Goal: Task Accomplishment & Management: Manage account settings

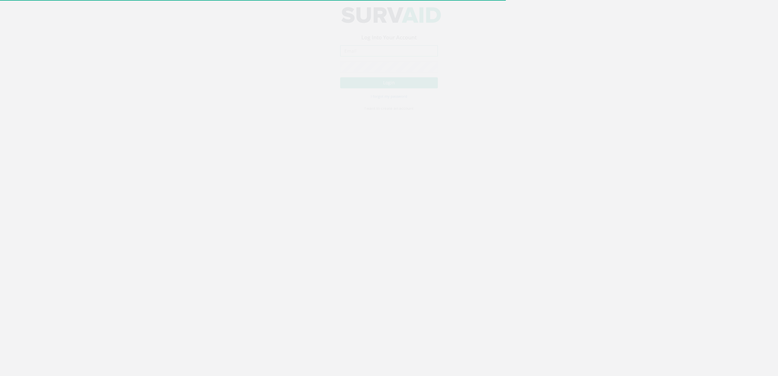
type input "[DOMAIN_NAME][EMAIL_ADDRESS][DOMAIN_NAME]"
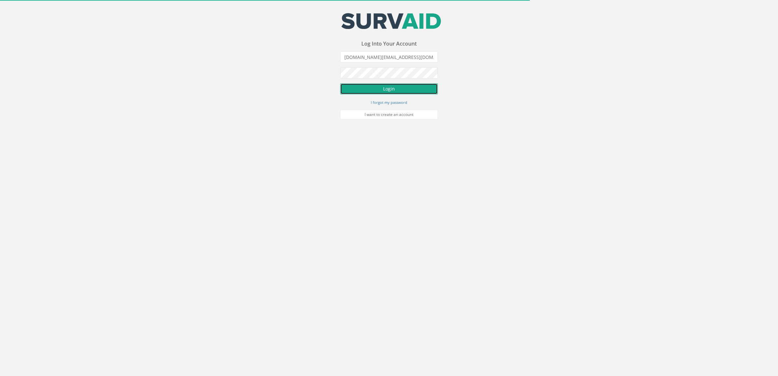
click at [393, 88] on button "Login" at bounding box center [389, 88] width 98 height 11
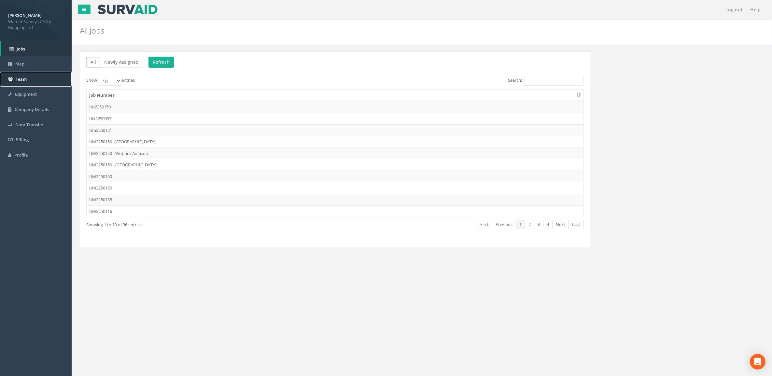
click at [28, 77] on link "Team" at bounding box center [36, 79] width 72 height 15
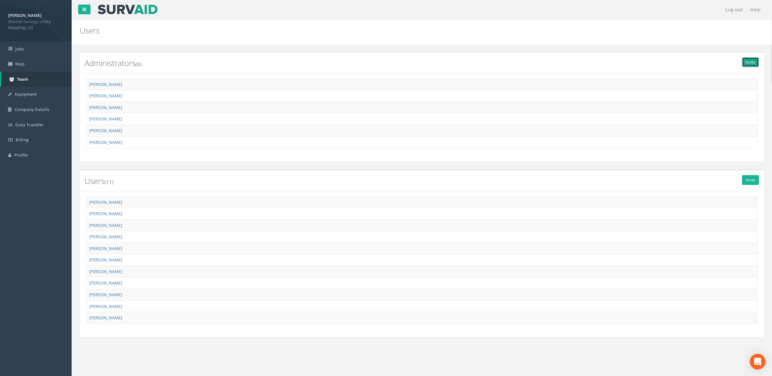
click at [756, 61] on link "Invite" at bounding box center [750, 62] width 17 height 10
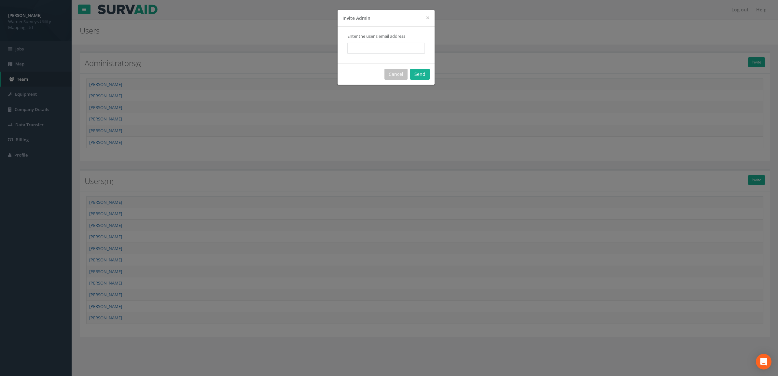
click at [187, 114] on div "× Close Invite Admin Enter the user's email address Cancel Send" at bounding box center [389, 188] width 778 height 376
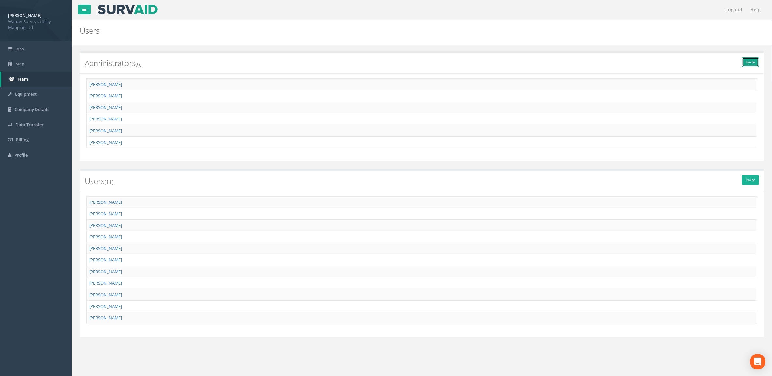
click at [749, 63] on link "Invite" at bounding box center [750, 62] width 17 height 10
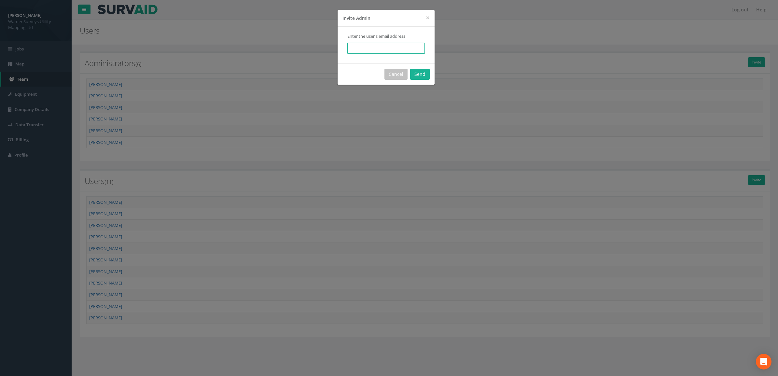
click at [384, 48] on input "email" at bounding box center [385, 48] width 77 height 11
paste input "[PERSON_NAME][EMAIL_ADDRESS][PERSON_NAME][DOMAIN_NAME]"
type input "[PERSON_NAME][EMAIL_ADDRESS][PERSON_NAME][DOMAIN_NAME]"
click at [423, 76] on button "Send" at bounding box center [420, 74] width 20 height 11
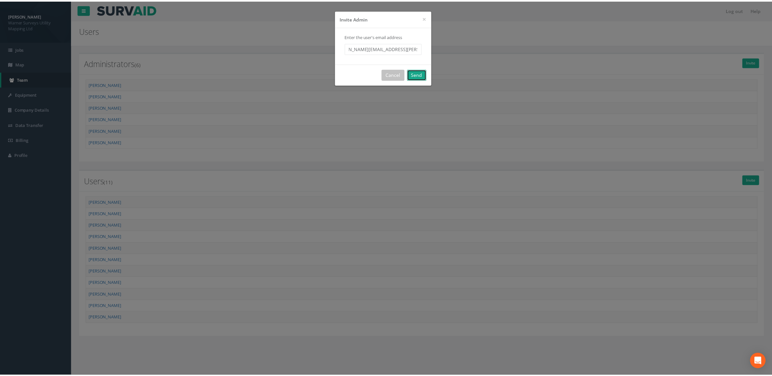
scroll to position [0, 0]
